Goal: Check status: Verify the current state of an ongoing process or item

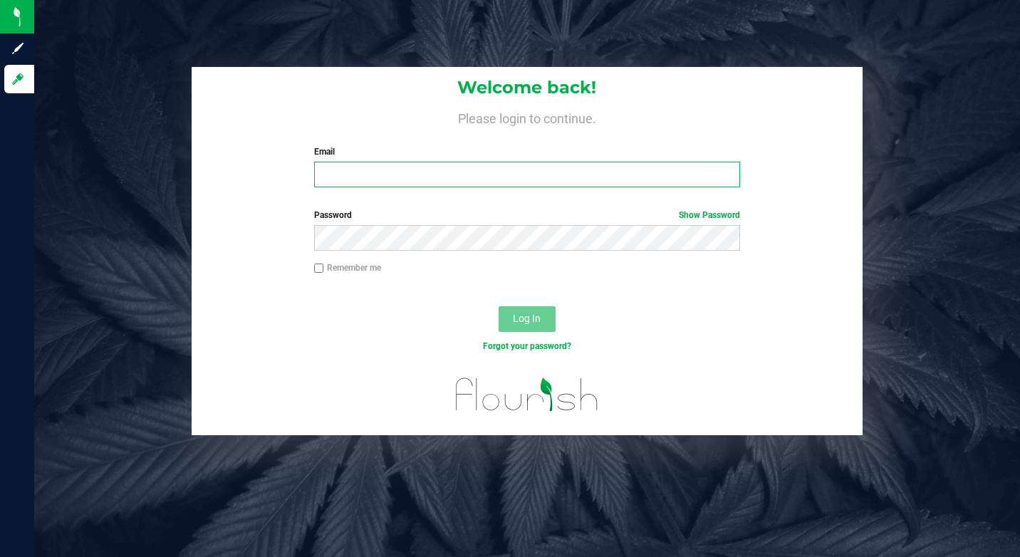
click at [448, 173] on input "Email" at bounding box center [527, 175] width 426 height 26
type input "[EMAIL_ADDRESS][DOMAIN_NAME]"
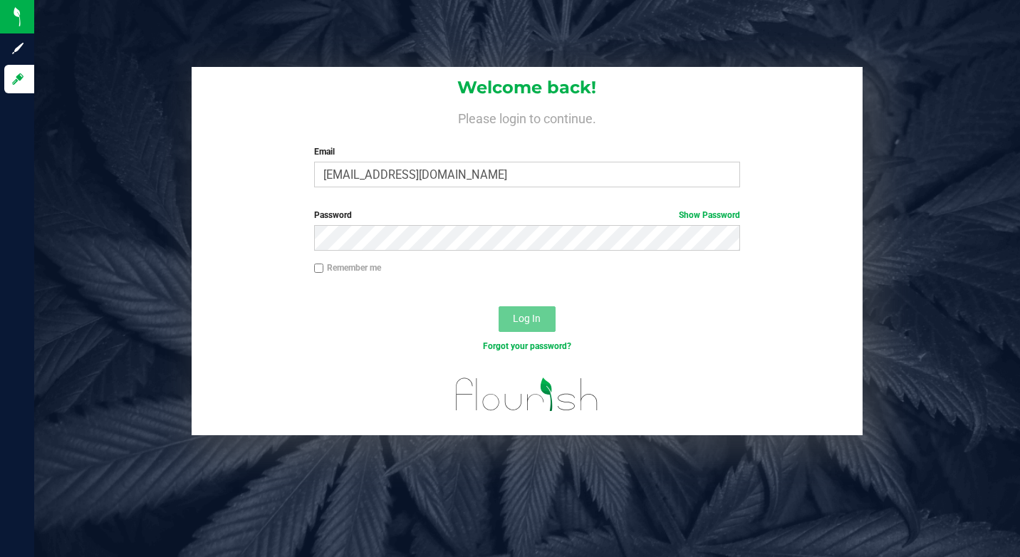
click at [319, 266] on input "Remember me" at bounding box center [319, 269] width 10 height 10
checkbox input "true"
click at [508, 308] on button "Log In" at bounding box center [527, 319] width 57 height 26
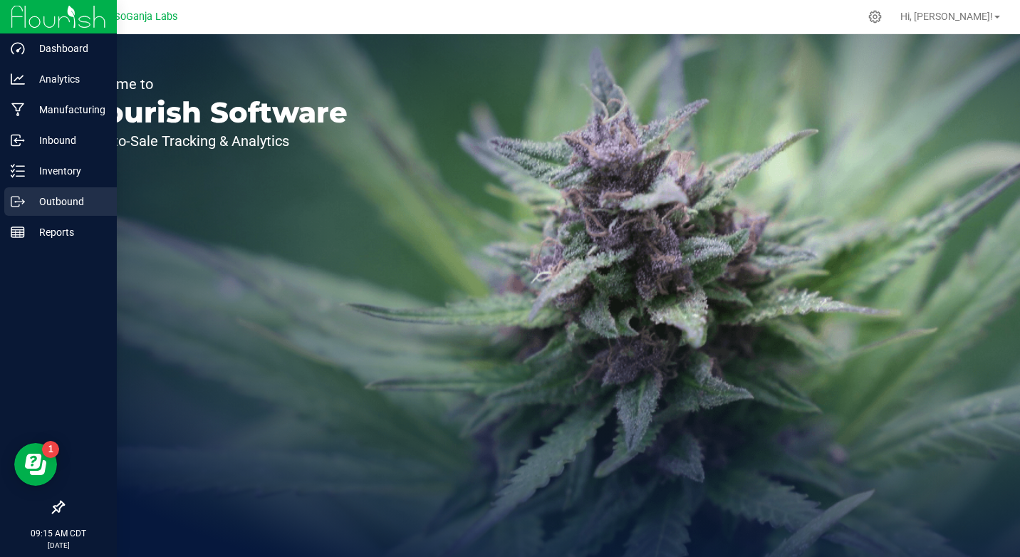
click at [27, 201] on p "Outbound" at bounding box center [67, 201] width 85 height 17
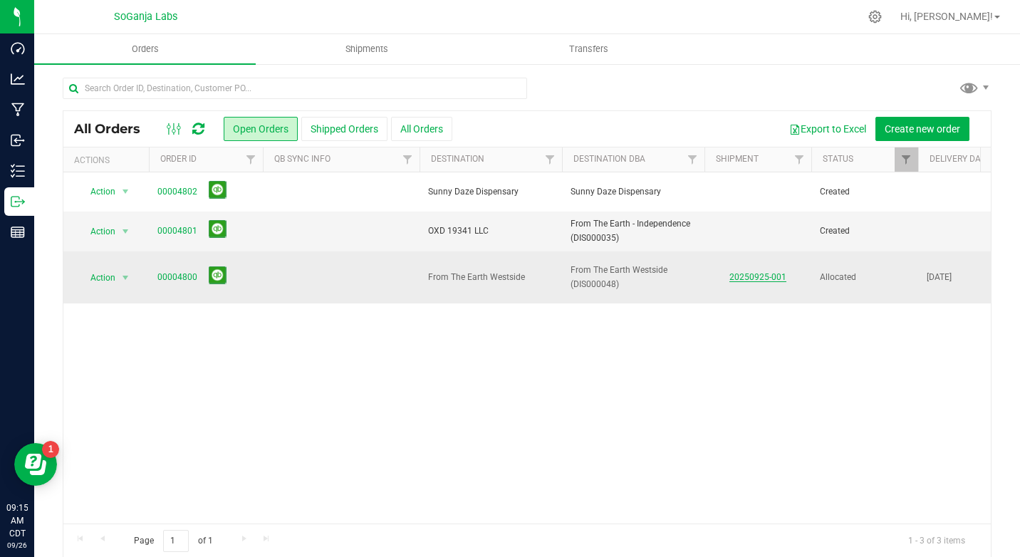
click at [751, 272] on link "20250925-001" at bounding box center [757, 277] width 57 height 10
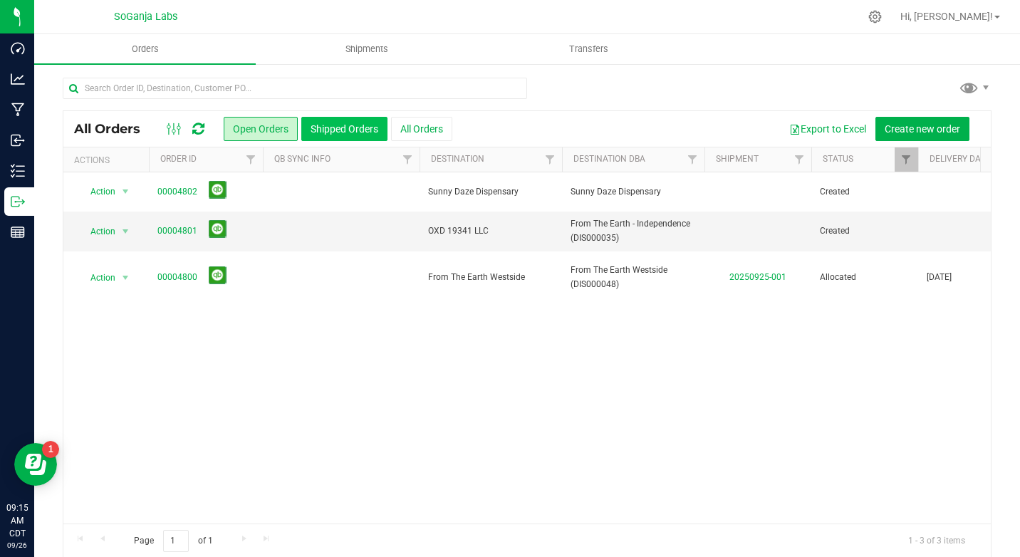
click at [345, 125] on button "Shipped Orders" at bounding box center [344, 129] width 86 height 24
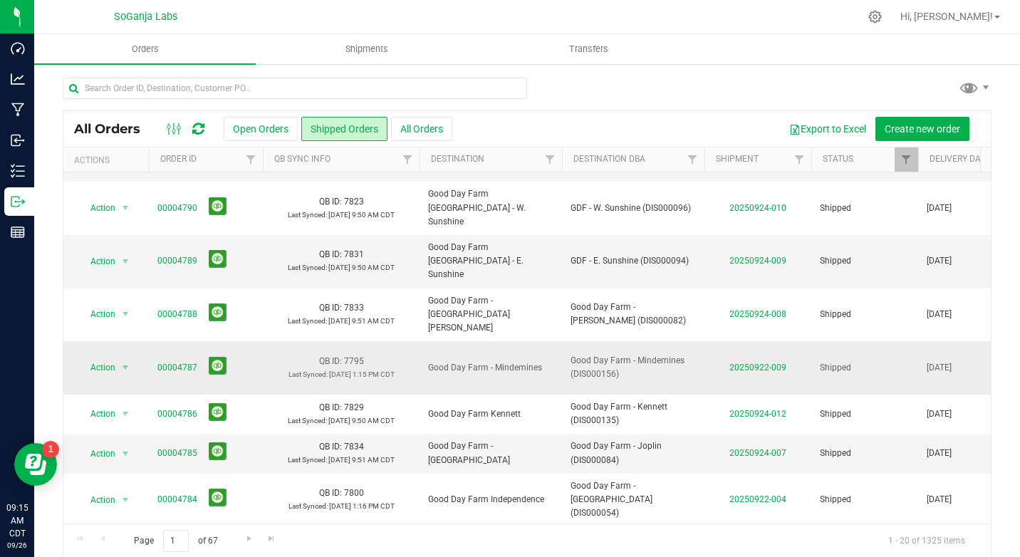
scroll to position [142, 0]
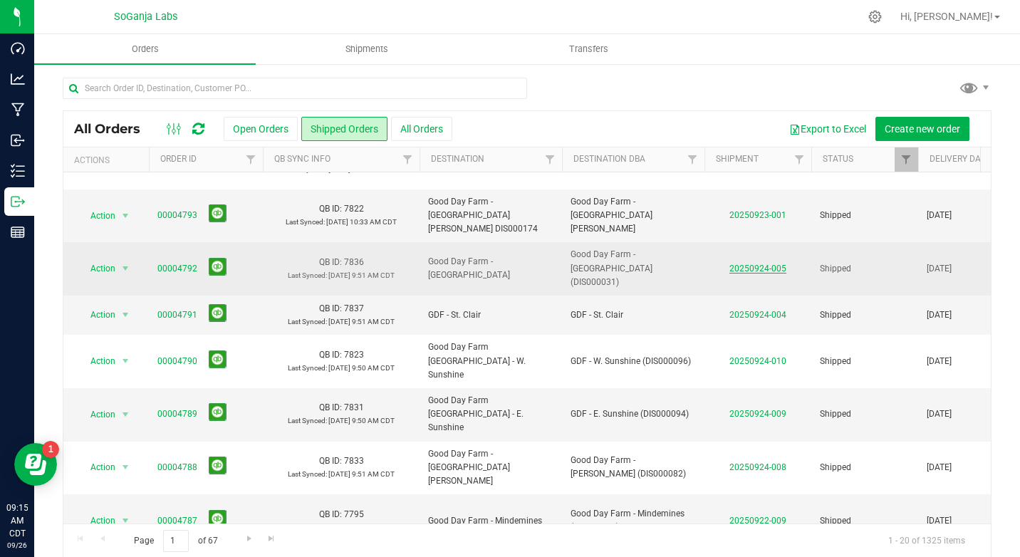
click at [766, 264] on link "20250924-005" at bounding box center [757, 269] width 57 height 10
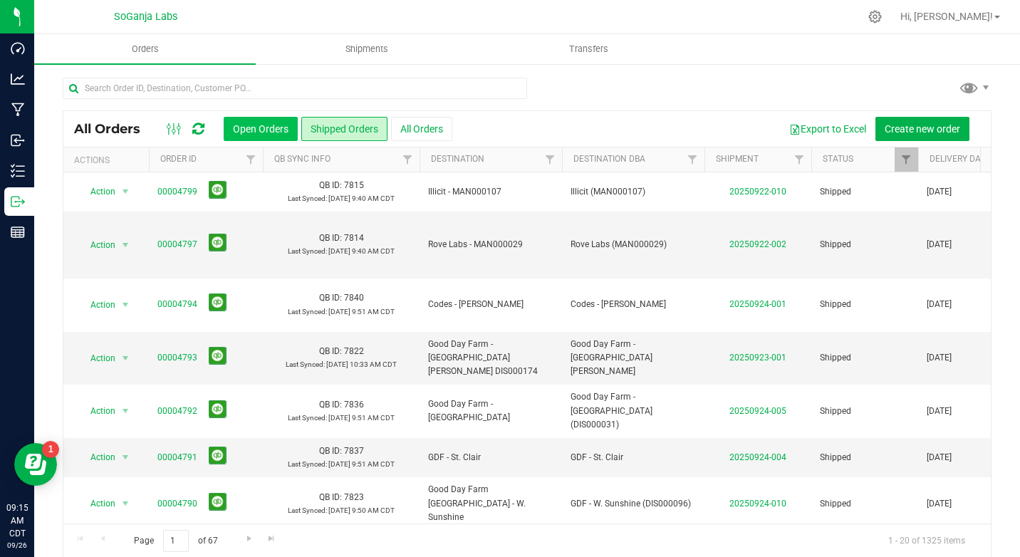
click at [242, 130] on button "Open Orders" at bounding box center [261, 129] width 74 height 24
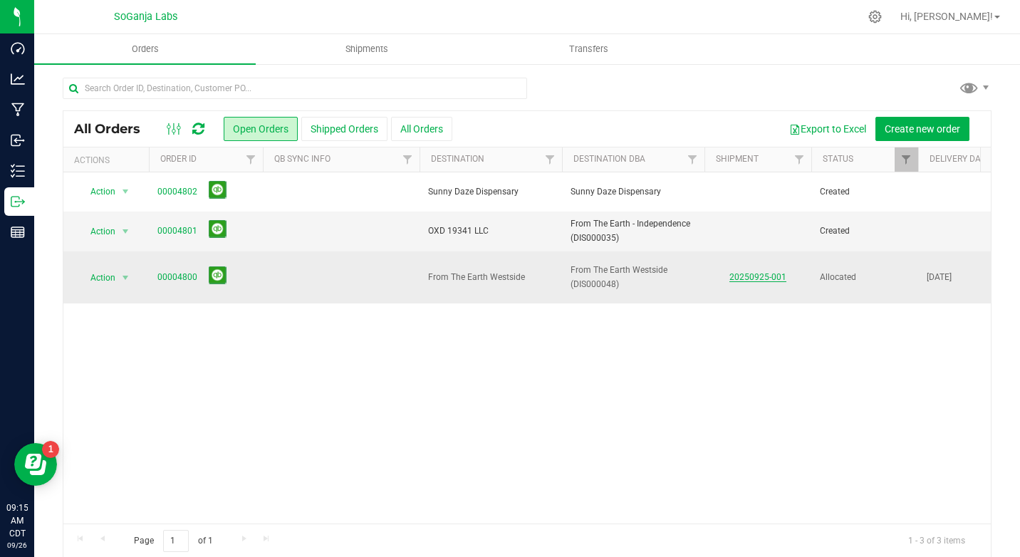
click at [766, 272] on link "20250925-001" at bounding box center [757, 277] width 57 height 10
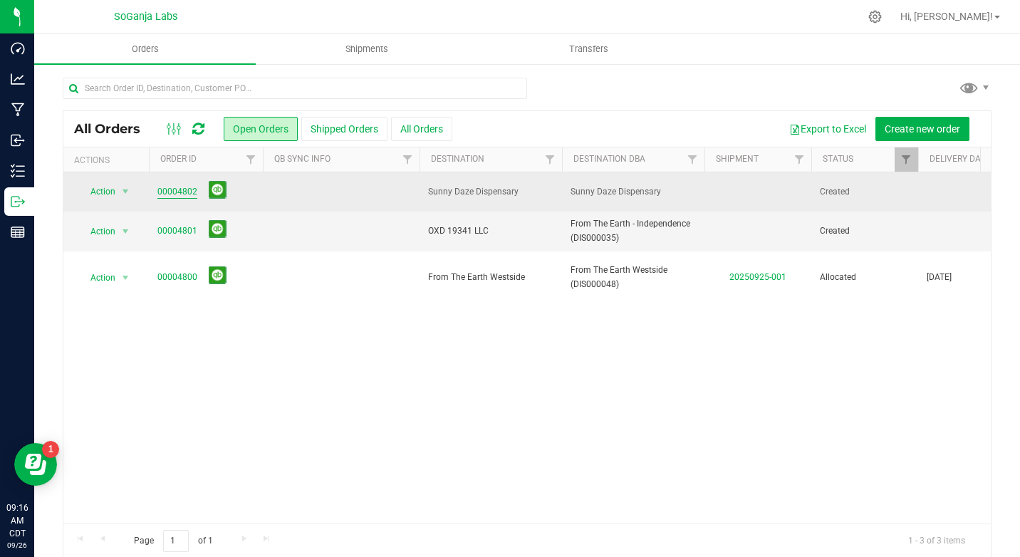
click at [177, 190] on link "00004802" at bounding box center [177, 192] width 40 height 14
